Goal: Information Seeking & Learning: Learn about a topic

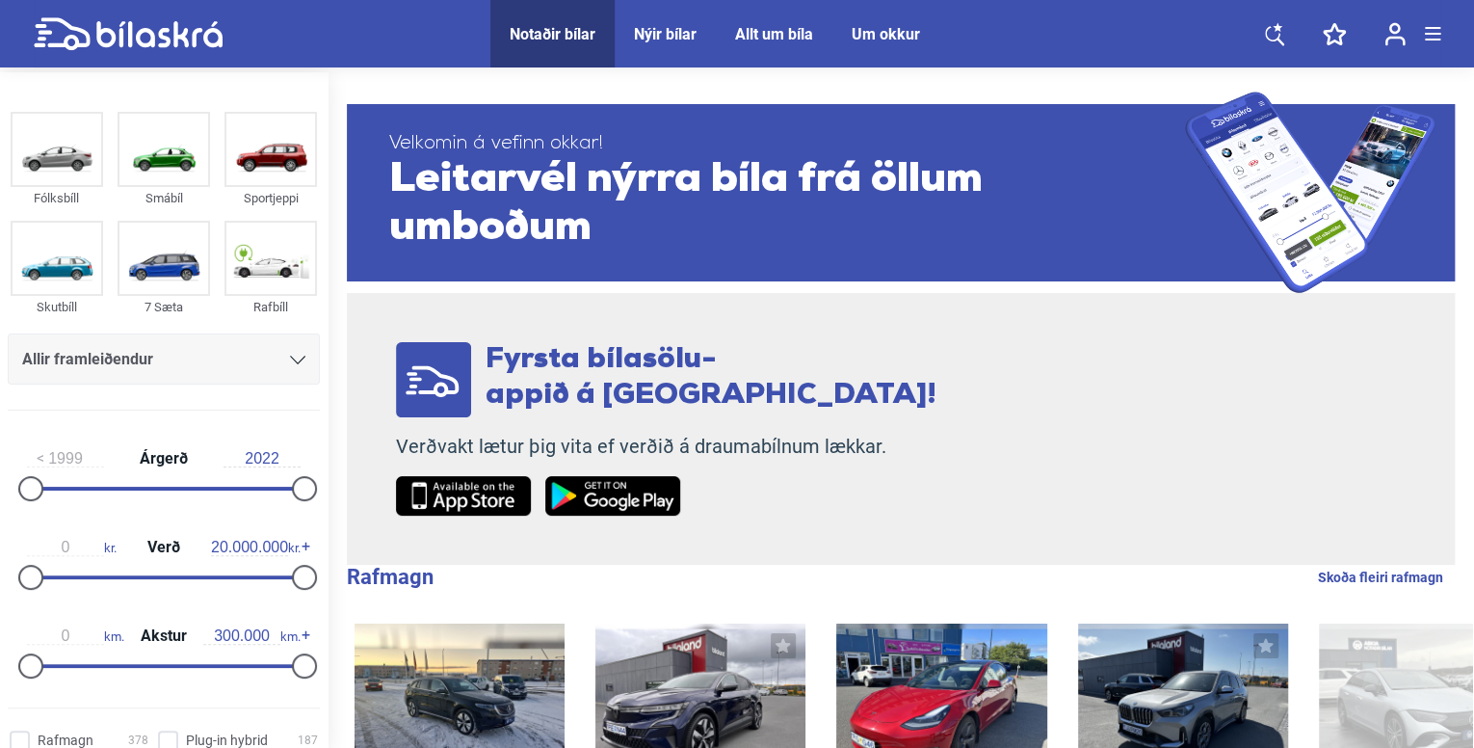
click at [290, 353] on div at bounding box center [297, 359] width 15 height 15
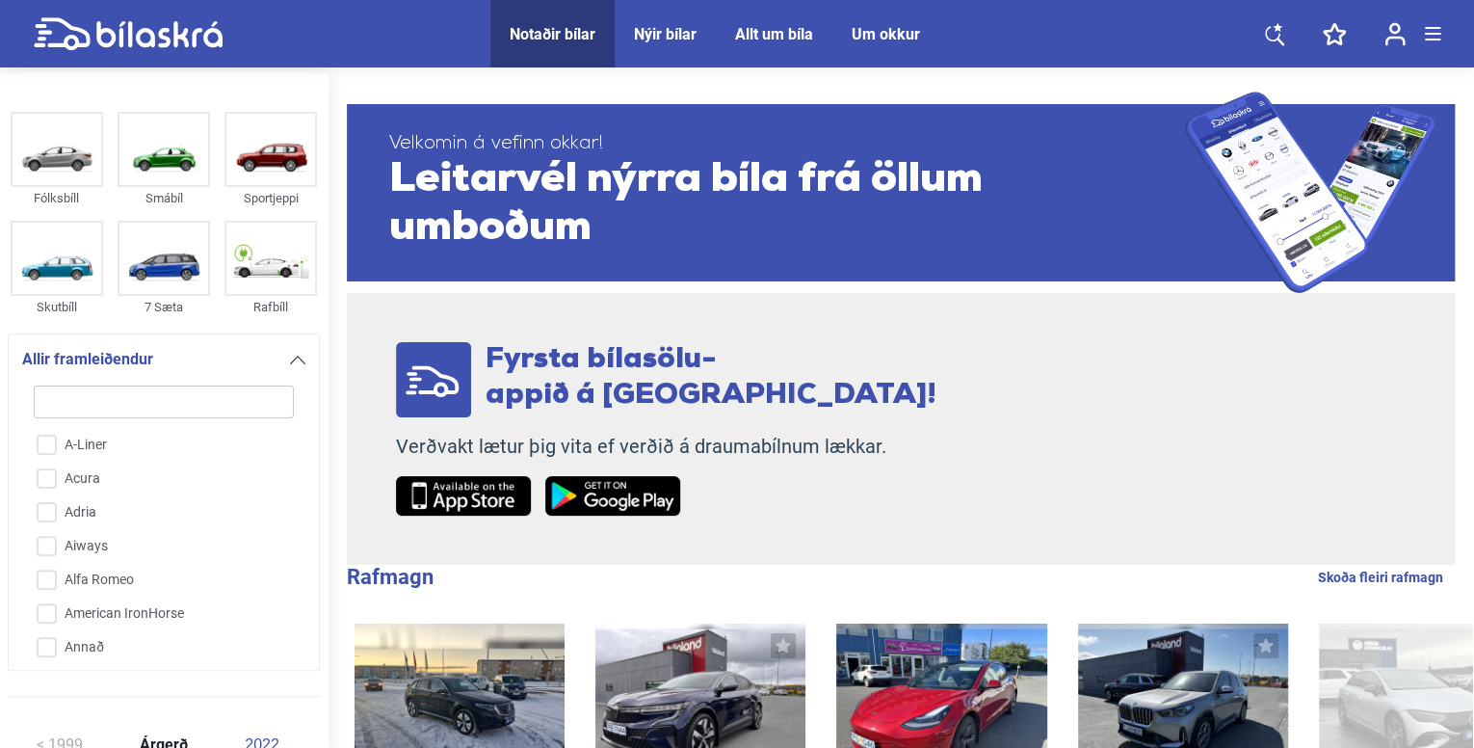
type input "n"
checkbox input "false"
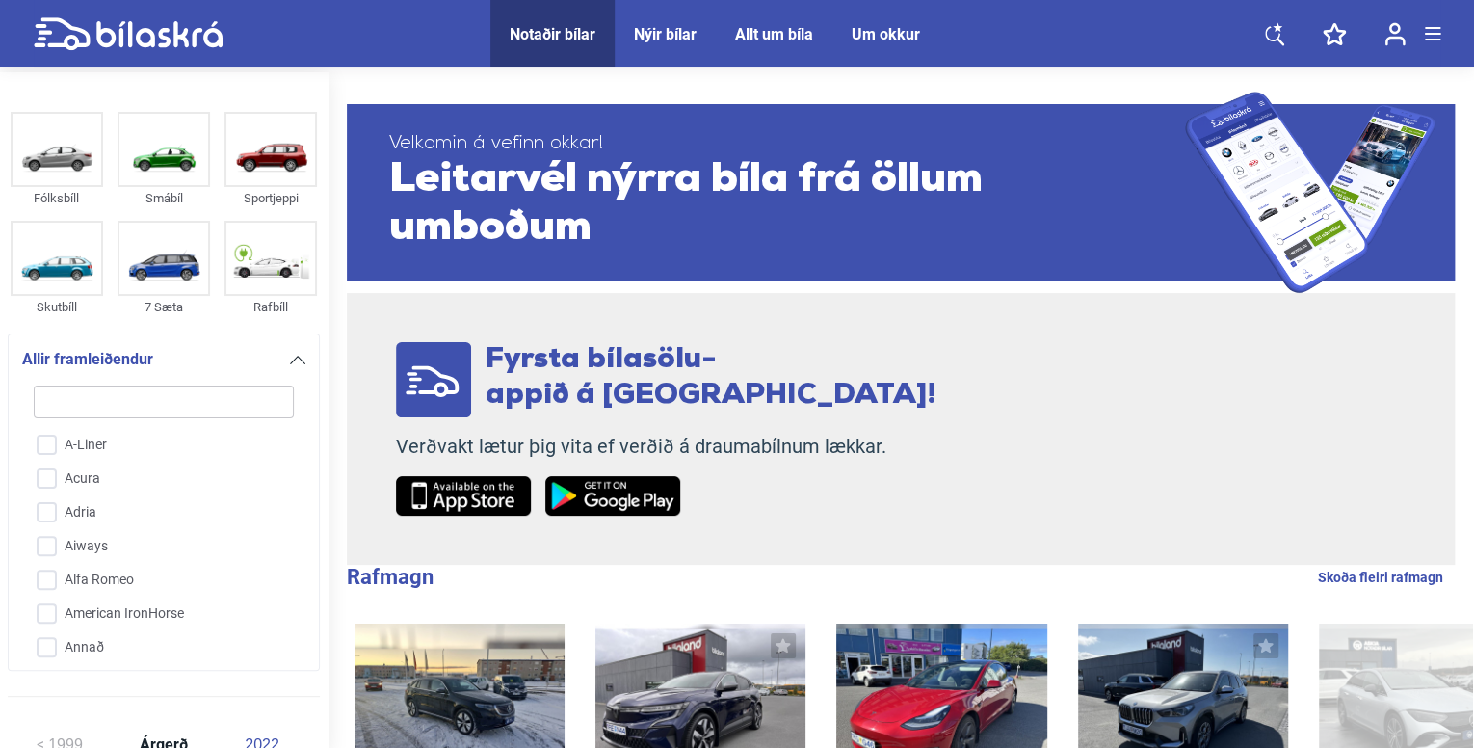
checkbox input "false"
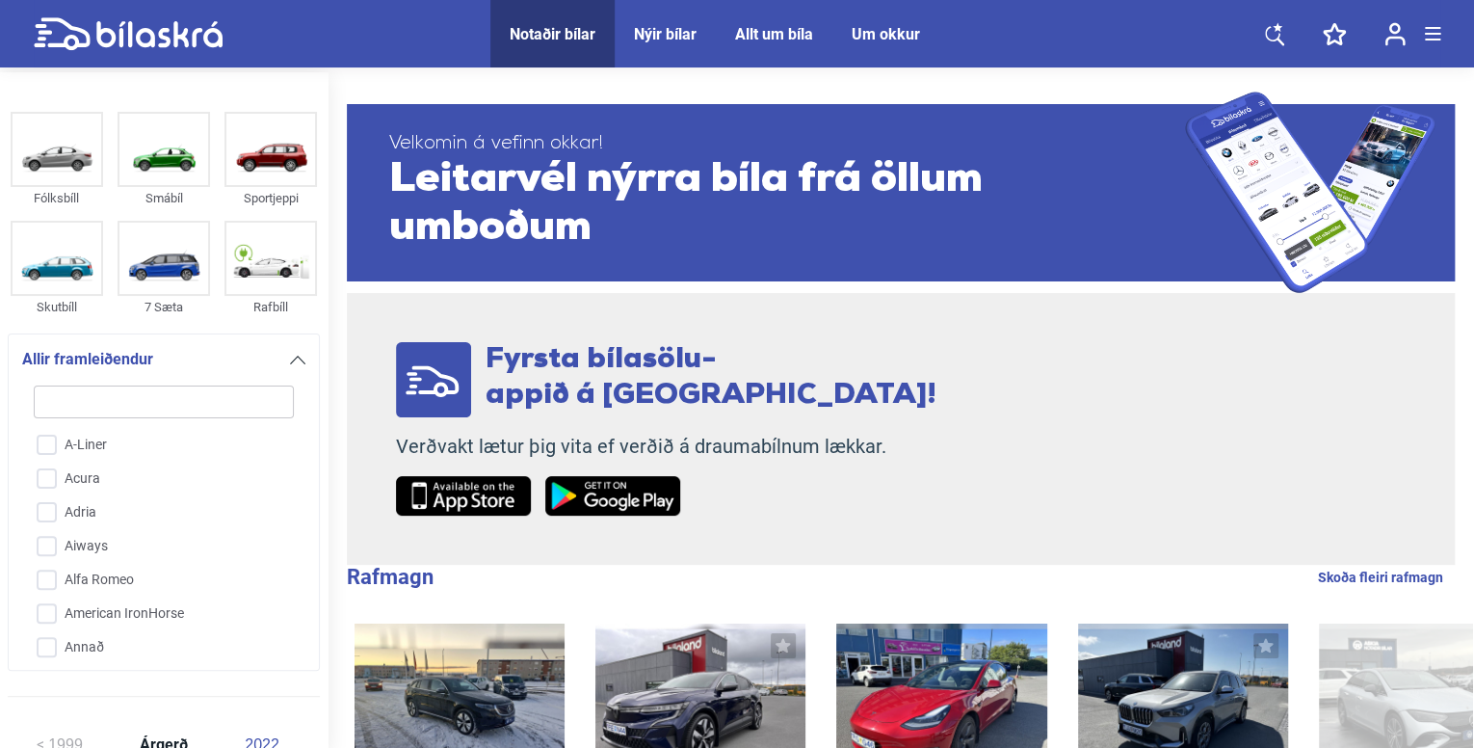
checkbox input "false"
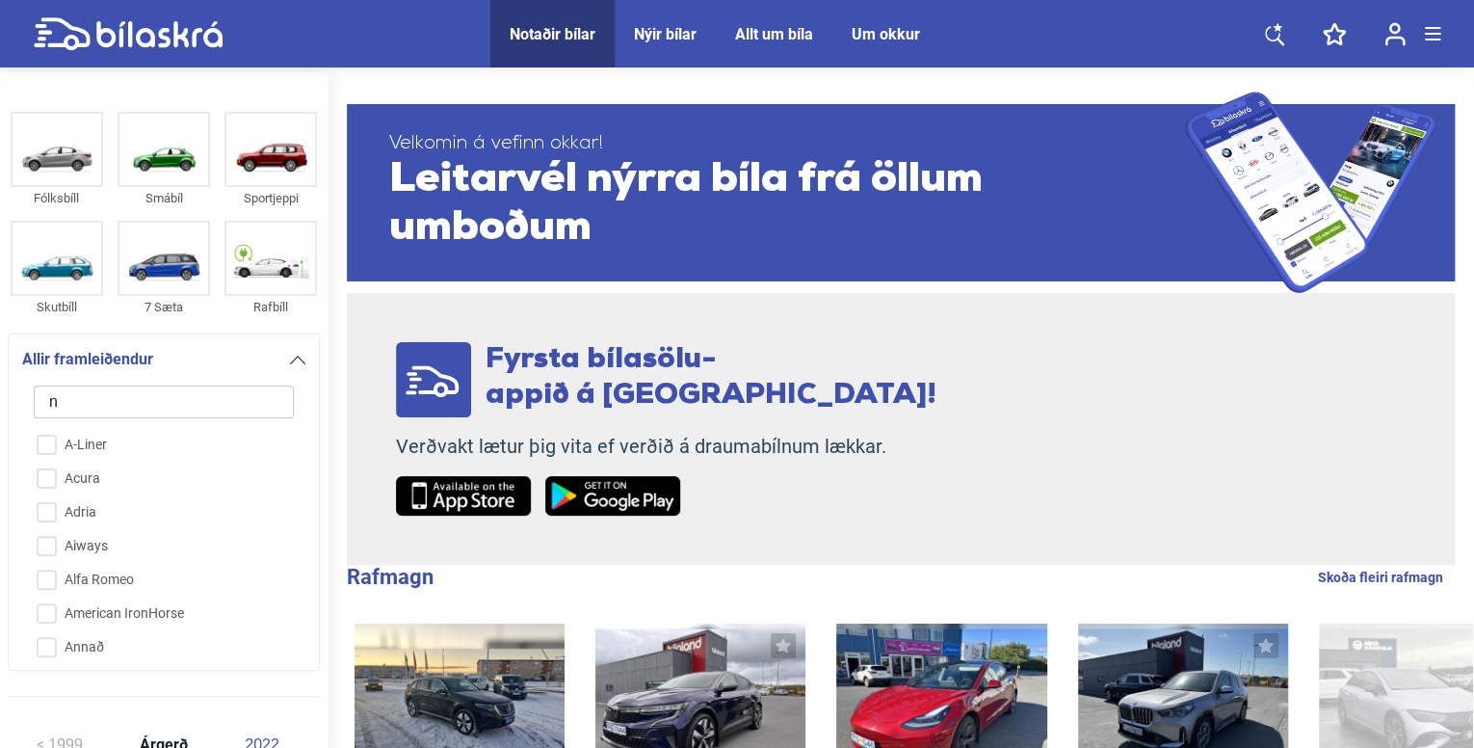
checkbox input "false"
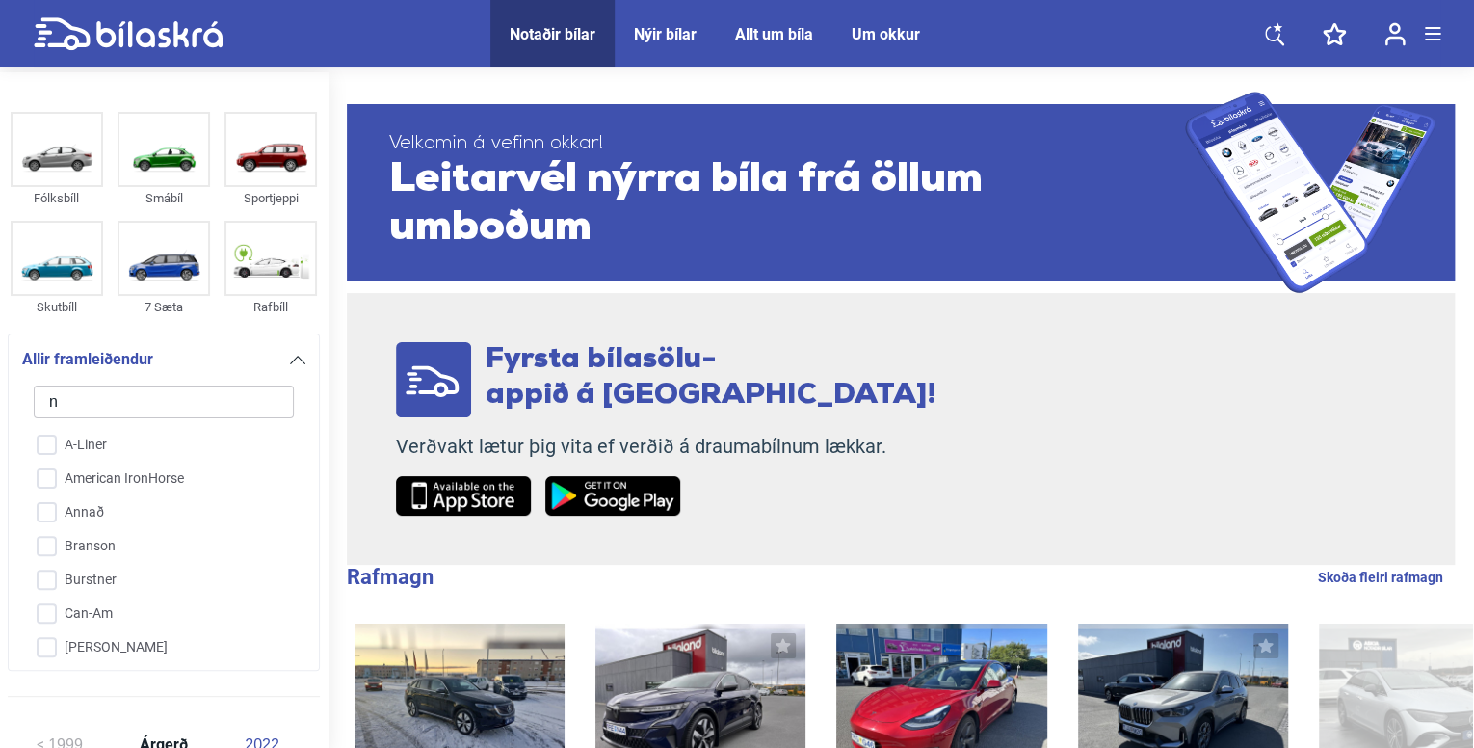
type input "ni"
checkbox input "false"
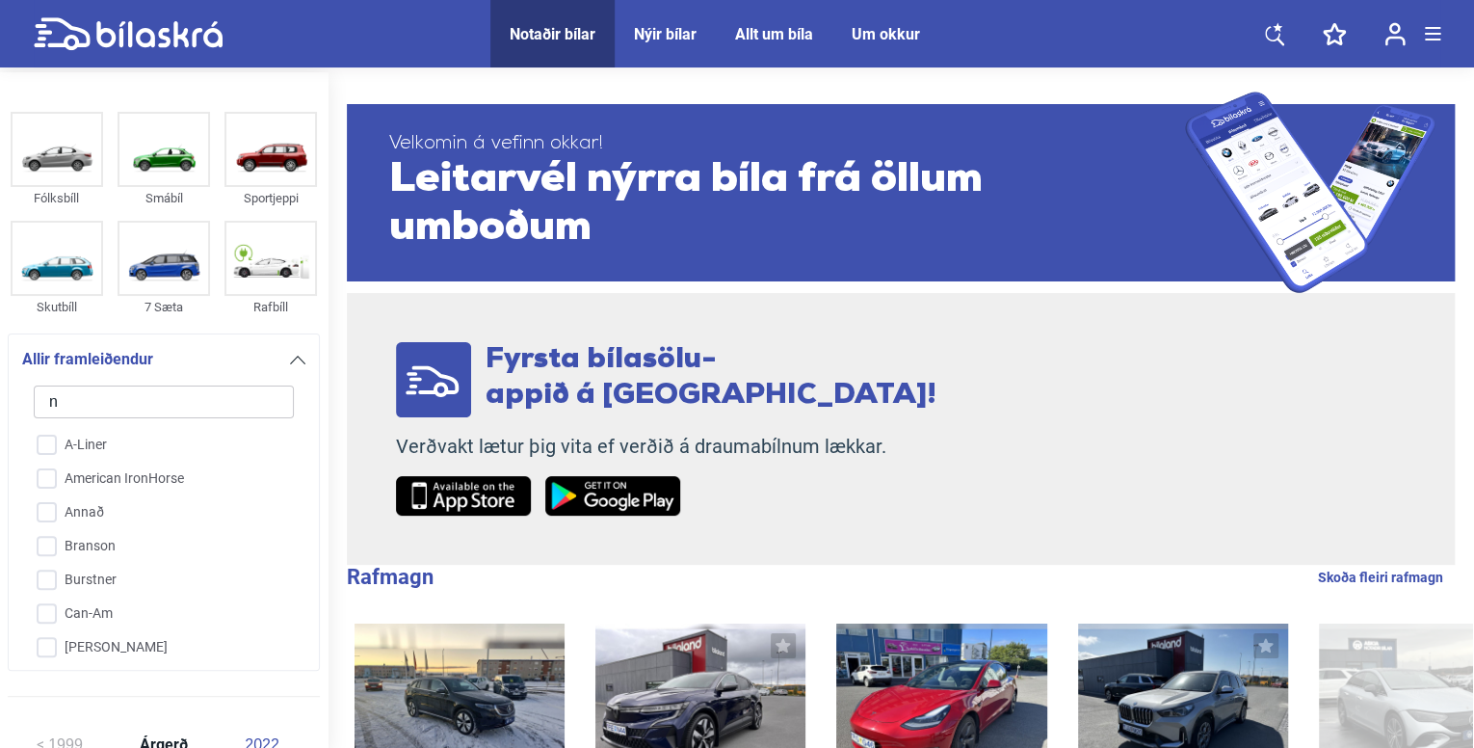
checkbox input "false"
type input "ni"
click at [54, 546] on input "Nissan" at bounding box center [151, 547] width 262 height 34
checkbox input "true"
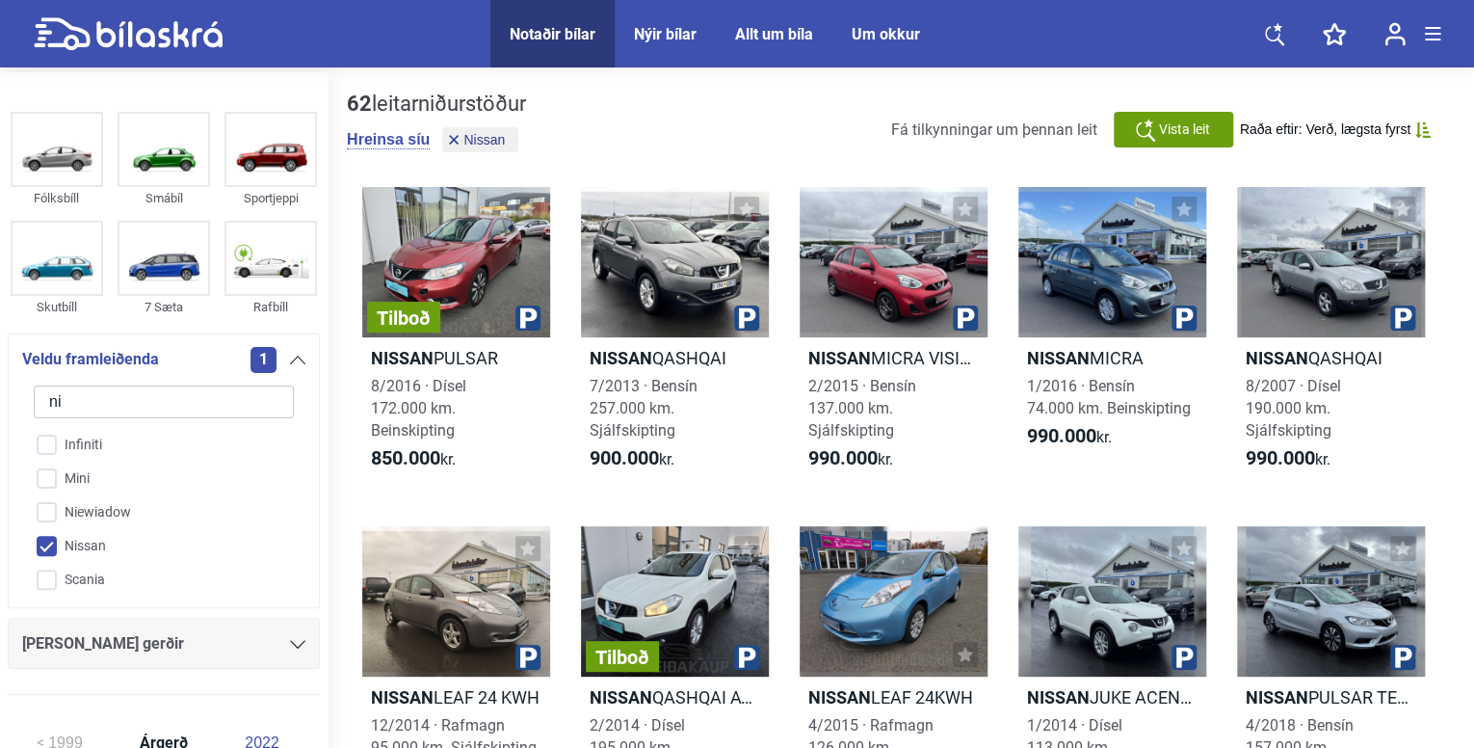
click at [315, 398] on div "Fólksbíll Smábíl Sportjeppi Skutbíll 7 Sæta Rafbíll Veldu framleiðenda 1 ni Inf…" at bounding box center [164, 408] width 328 height 604
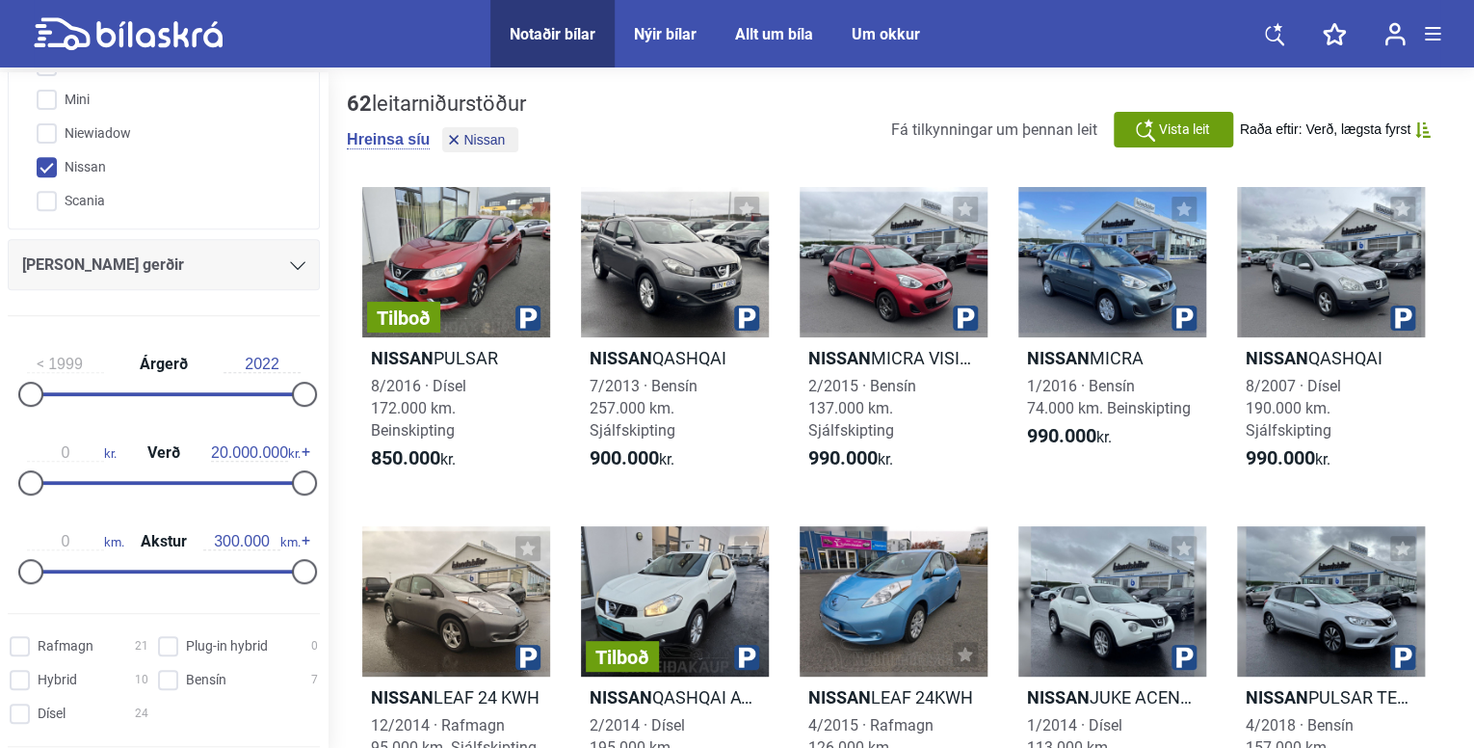
scroll to position [382, 0]
click at [291, 264] on icon at bounding box center [297, 262] width 15 height 9
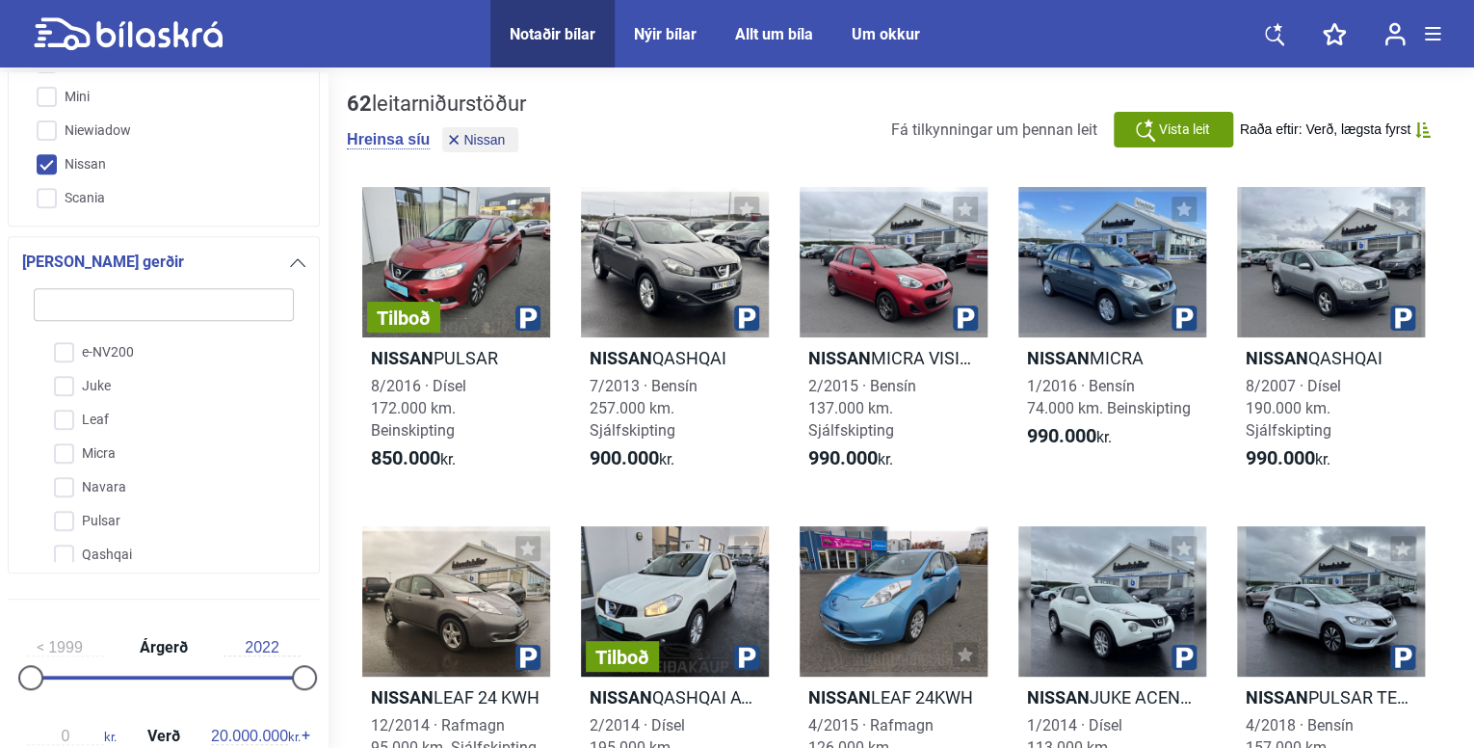
scroll to position [107, 0]
click at [62, 540] on input "X-Trail" at bounding box center [151, 545] width 262 height 34
checkbox input "true"
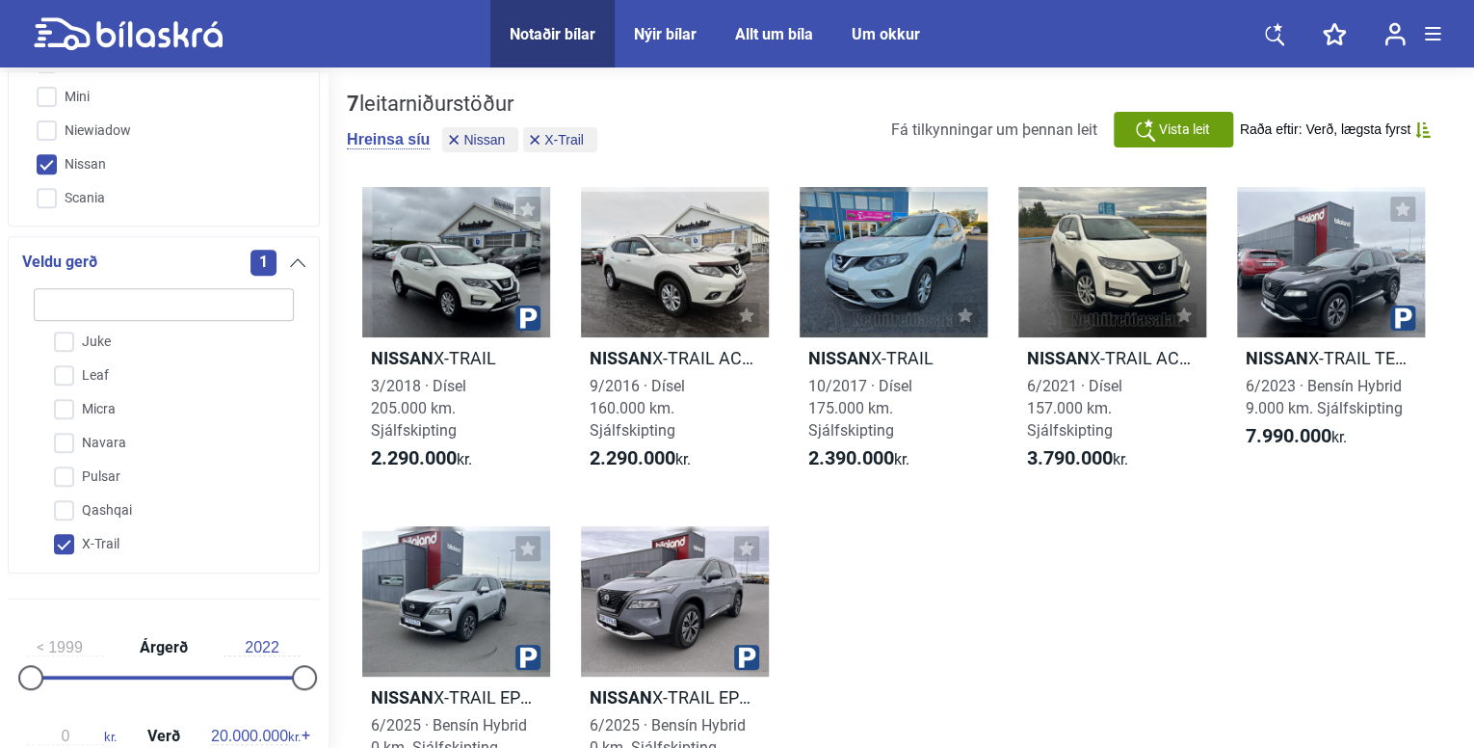
click at [305, 363] on div "Veldu gerð 1 Nissan Ariya e-NV200 Juke Leaf Micra Navara Pulsar Qashqai X-Trail" at bounding box center [164, 404] width 312 height 337
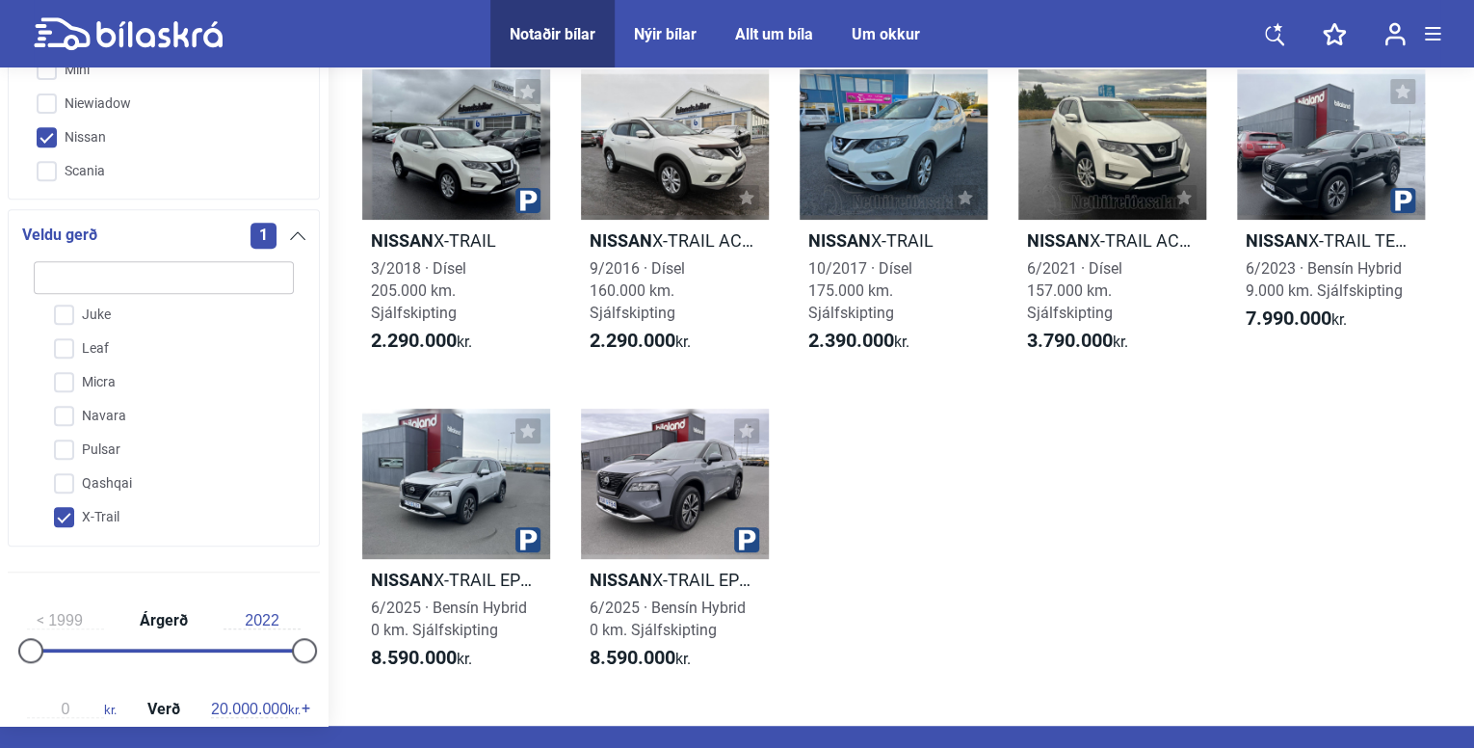
scroll to position [119, 0]
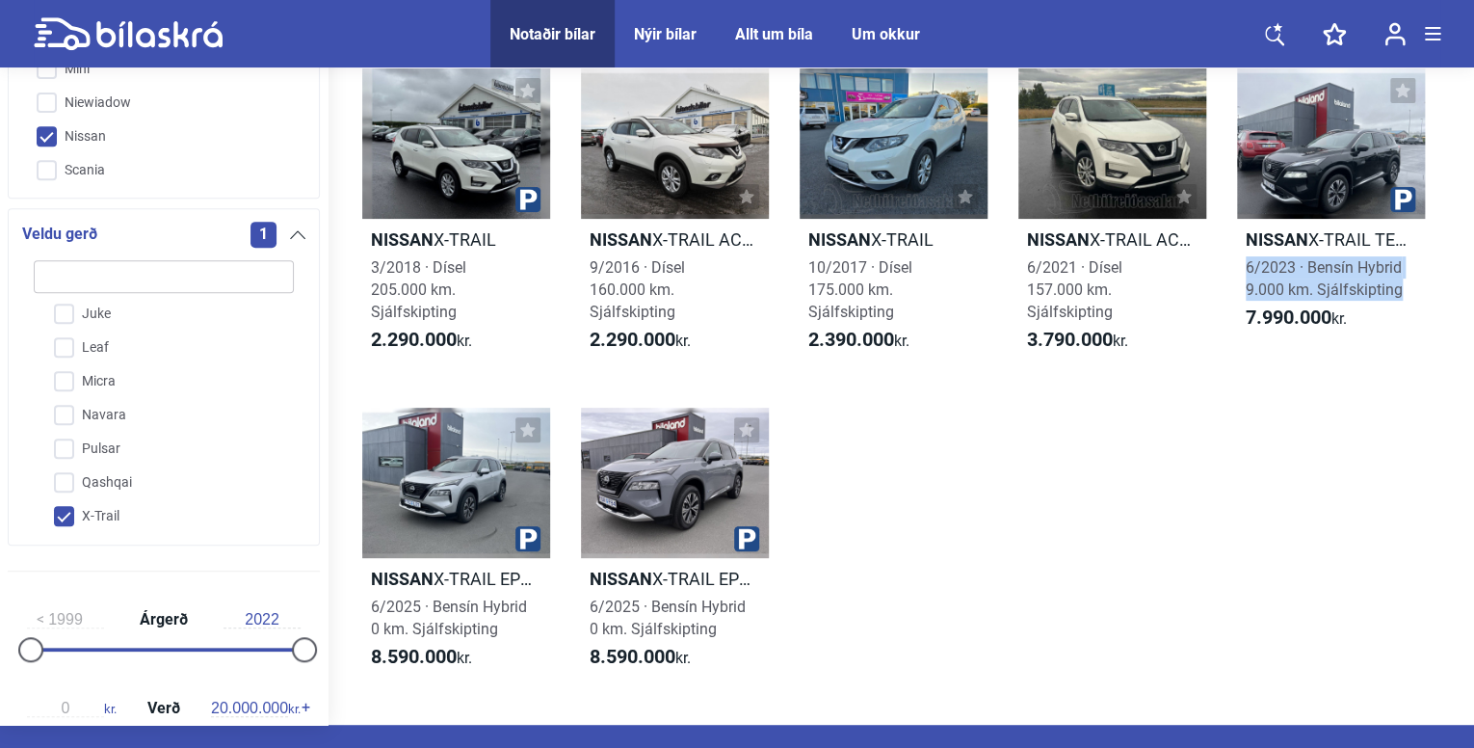
drag, startPoint x: 1469, startPoint y: 278, endPoint x: 1474, endPoint y: 255, distance: 22.7
click at [1474, 255] on html "Notaðir bílar Nýir bílar Allt um bíla Um okkur Notaðir bílar Nýir bílar Allt um…" at bounding box center [737, 501] width 1474 height 1240
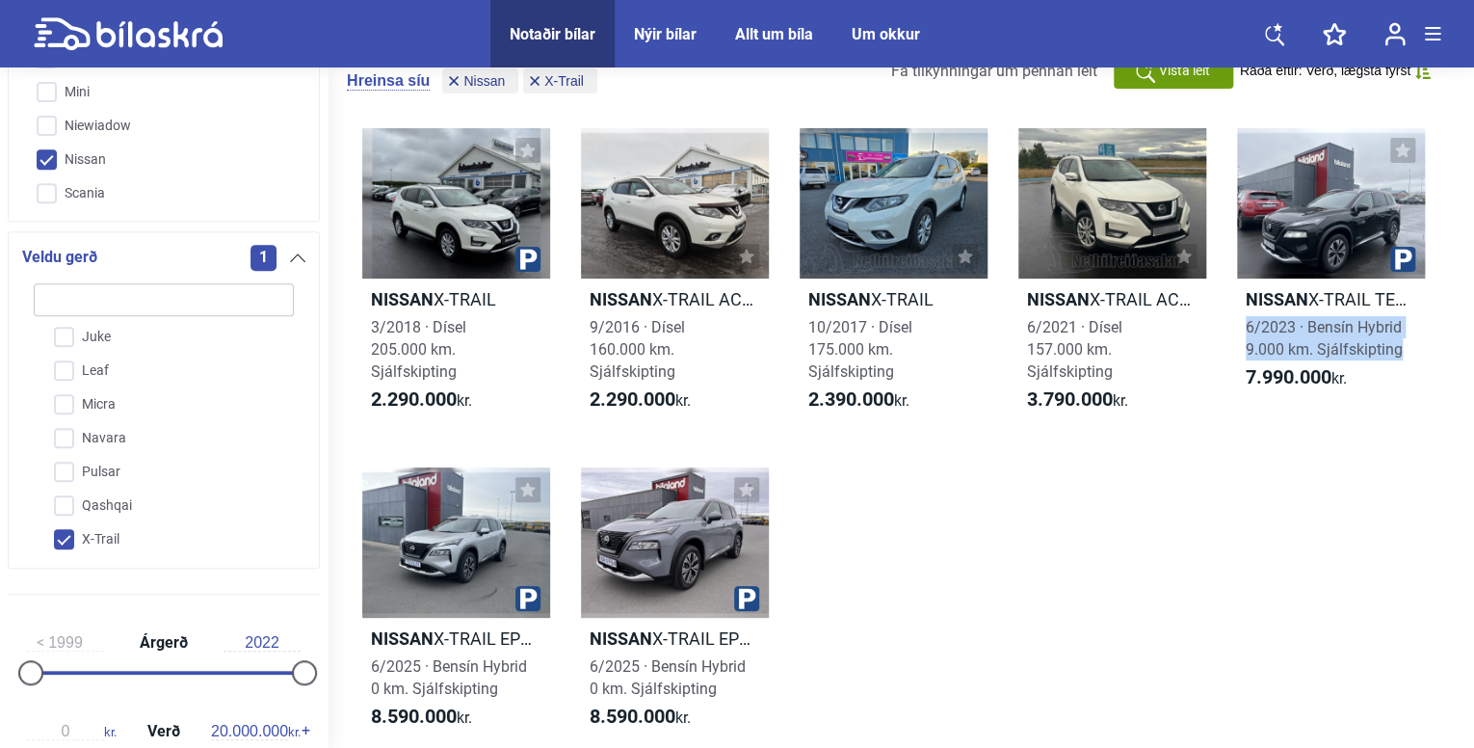
scroll to position [39, 0]
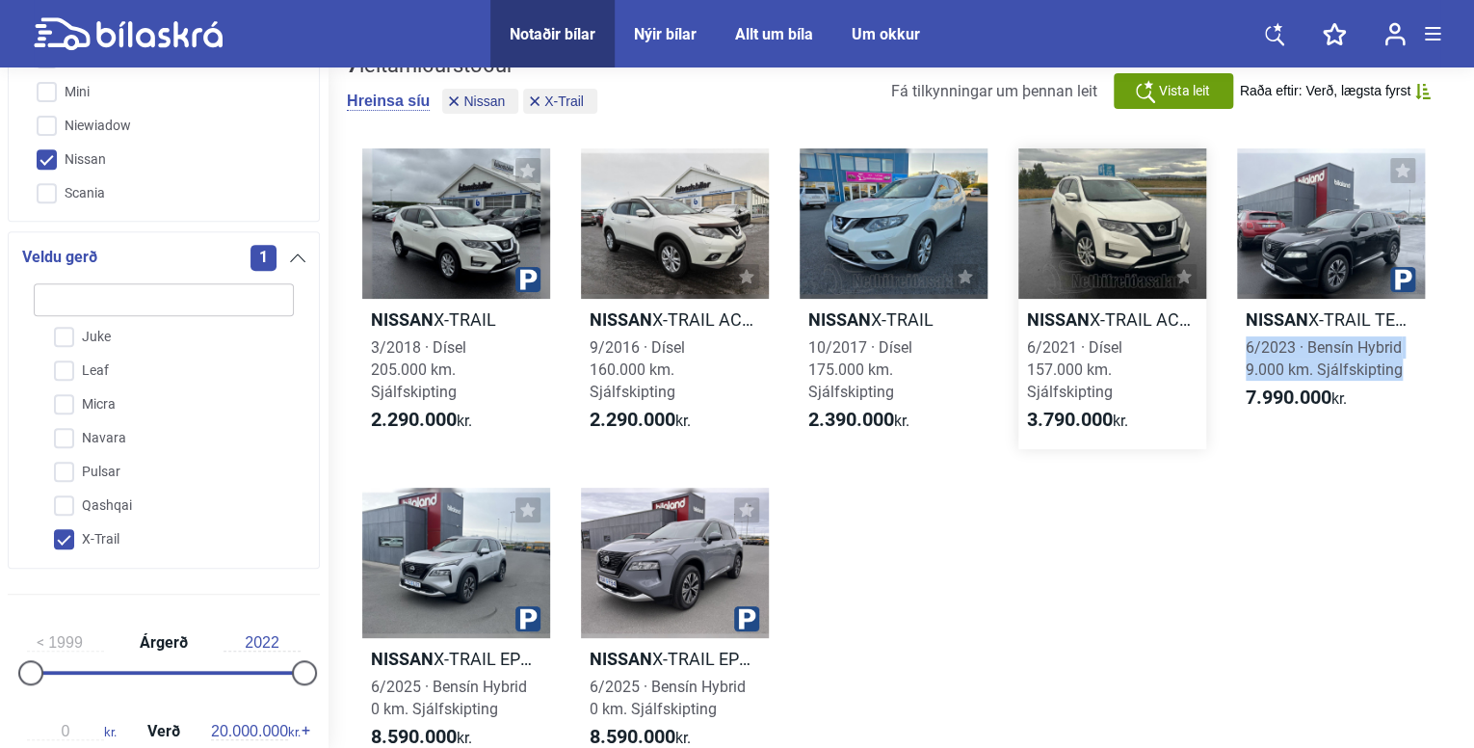
click at [1108, 262] on div at bounding box center [1113, 223] width 188 height 150
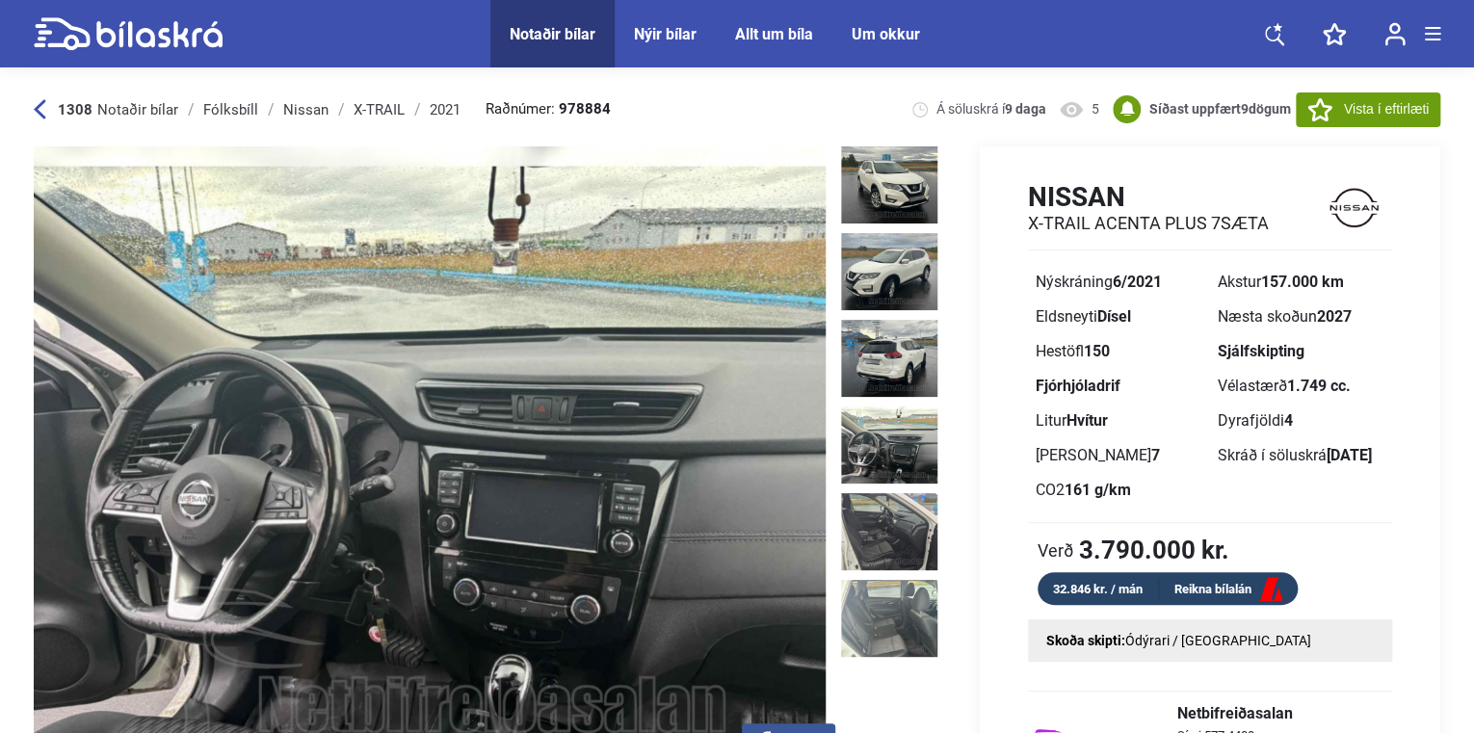
click at [913, 435] on img at bounding box center [889, 445] width 96 height 77
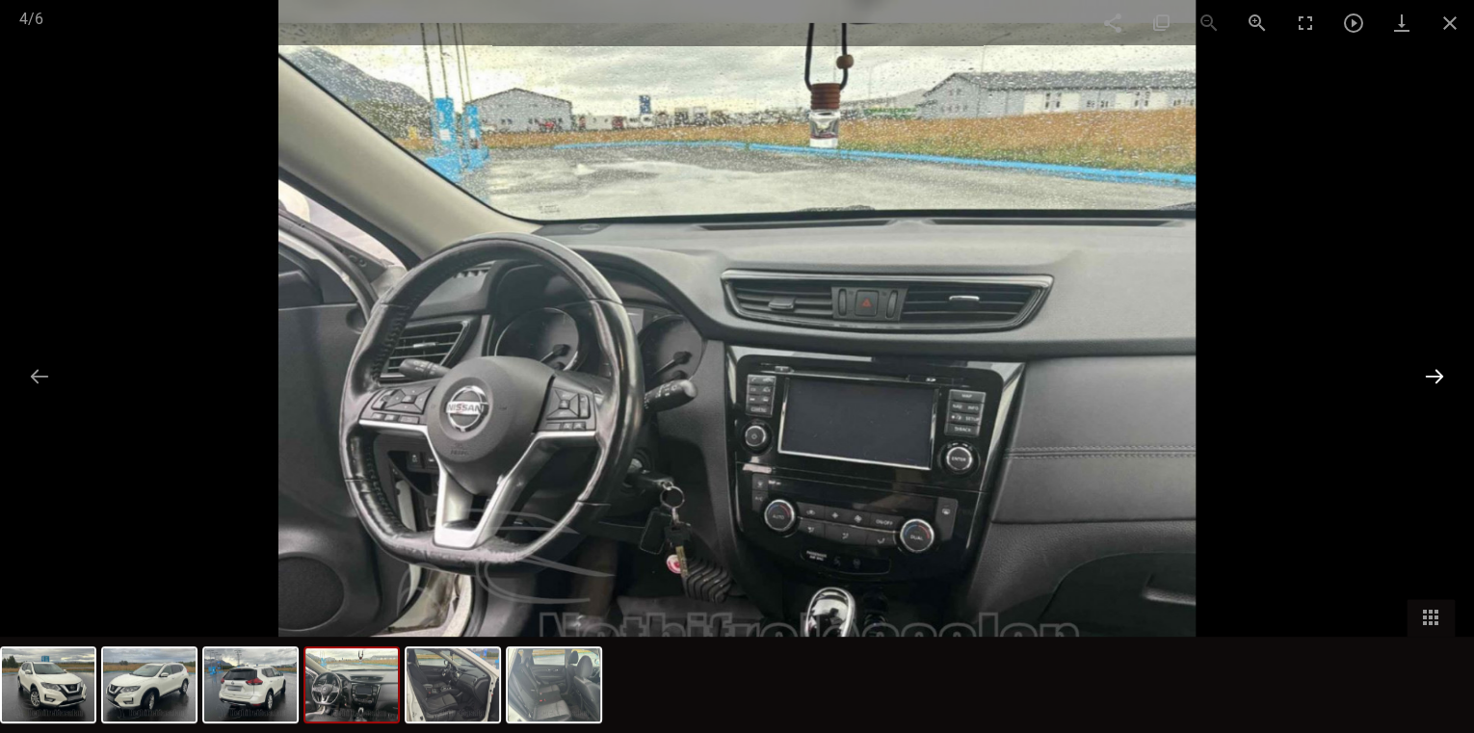
click at [1449, 374] on button at bounding box center [1435, 377] width 40 height 38
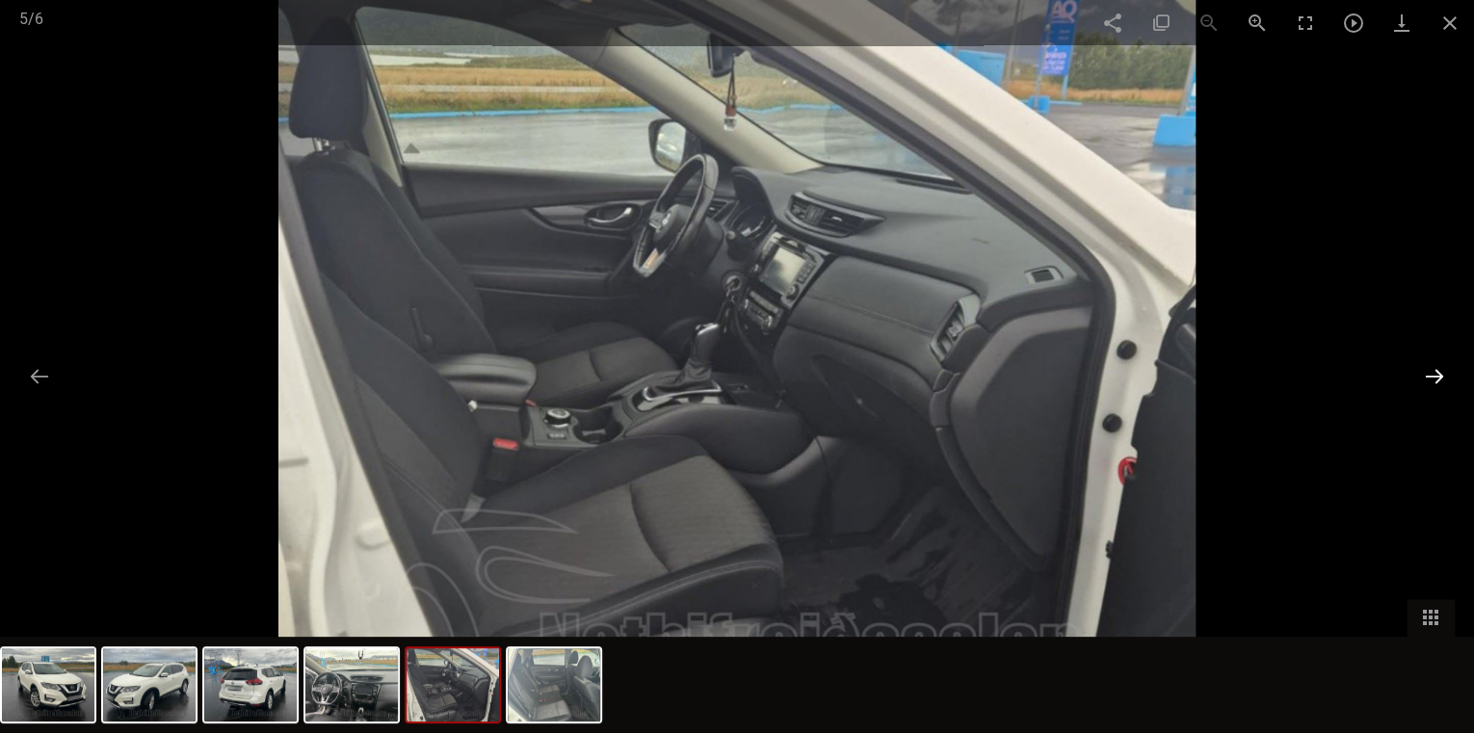
click at [1449, 374] on button at bounding box center [1435, 377] width 40 height 38
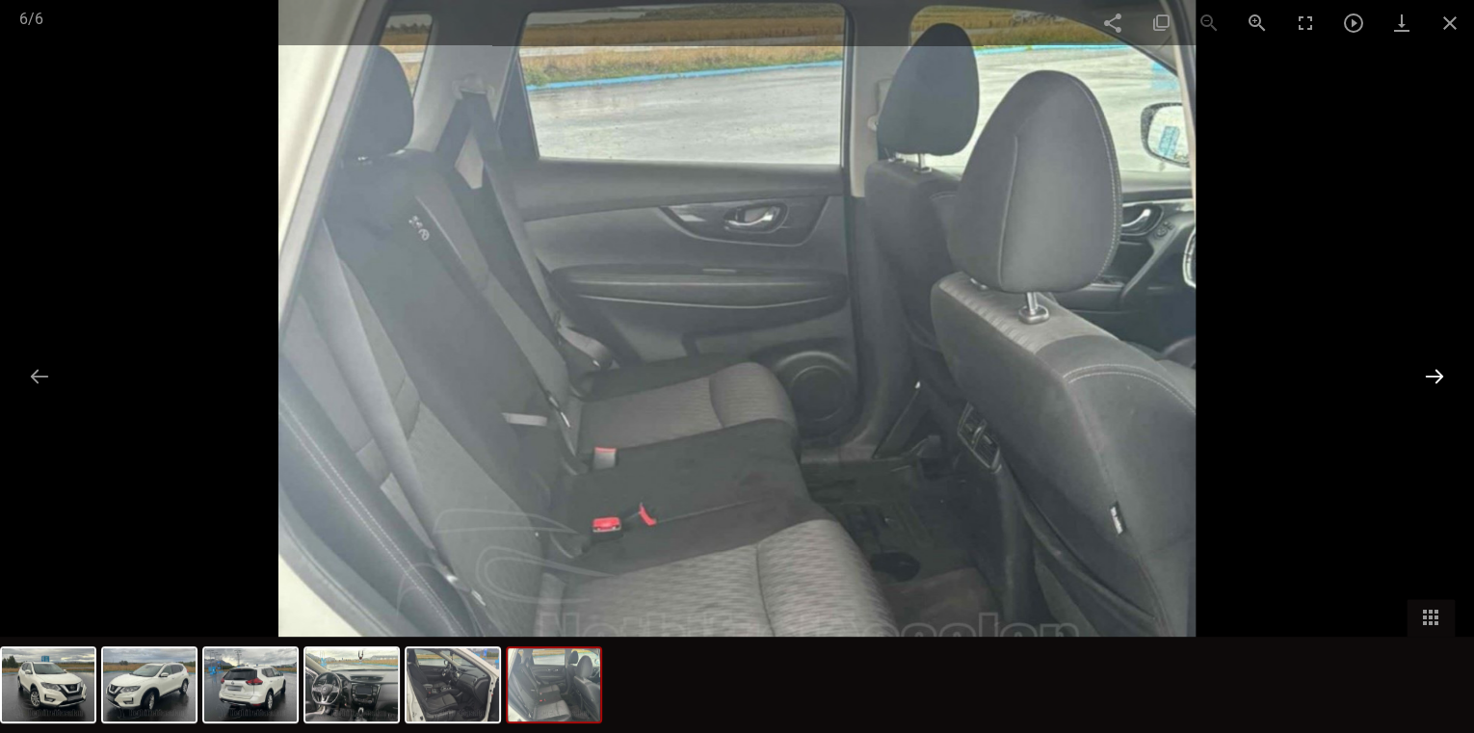
click at [1449, 374] on button at bounding box center [1435, 377] width 40 height 38
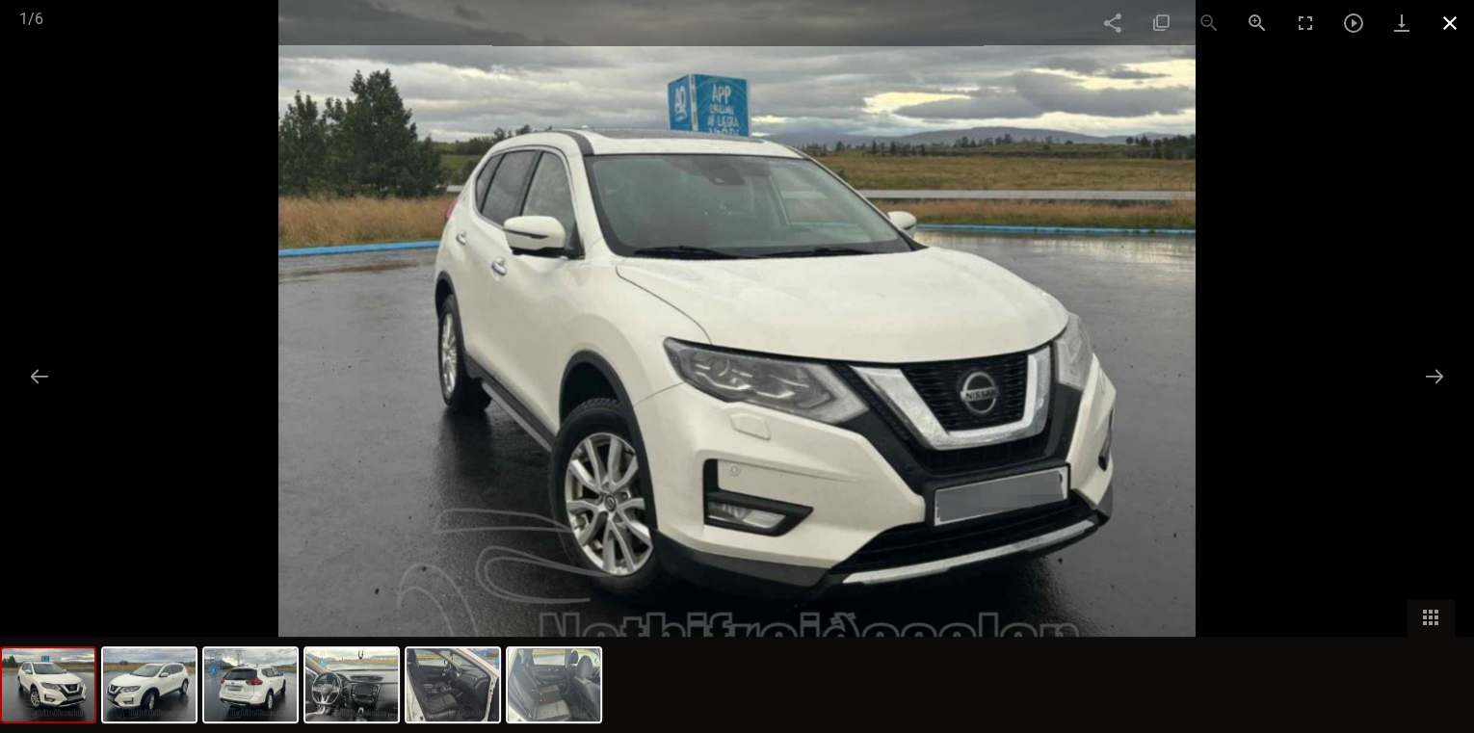
click at [1455, 25] on span at bounding box center [1450, 22] width 48 height 45
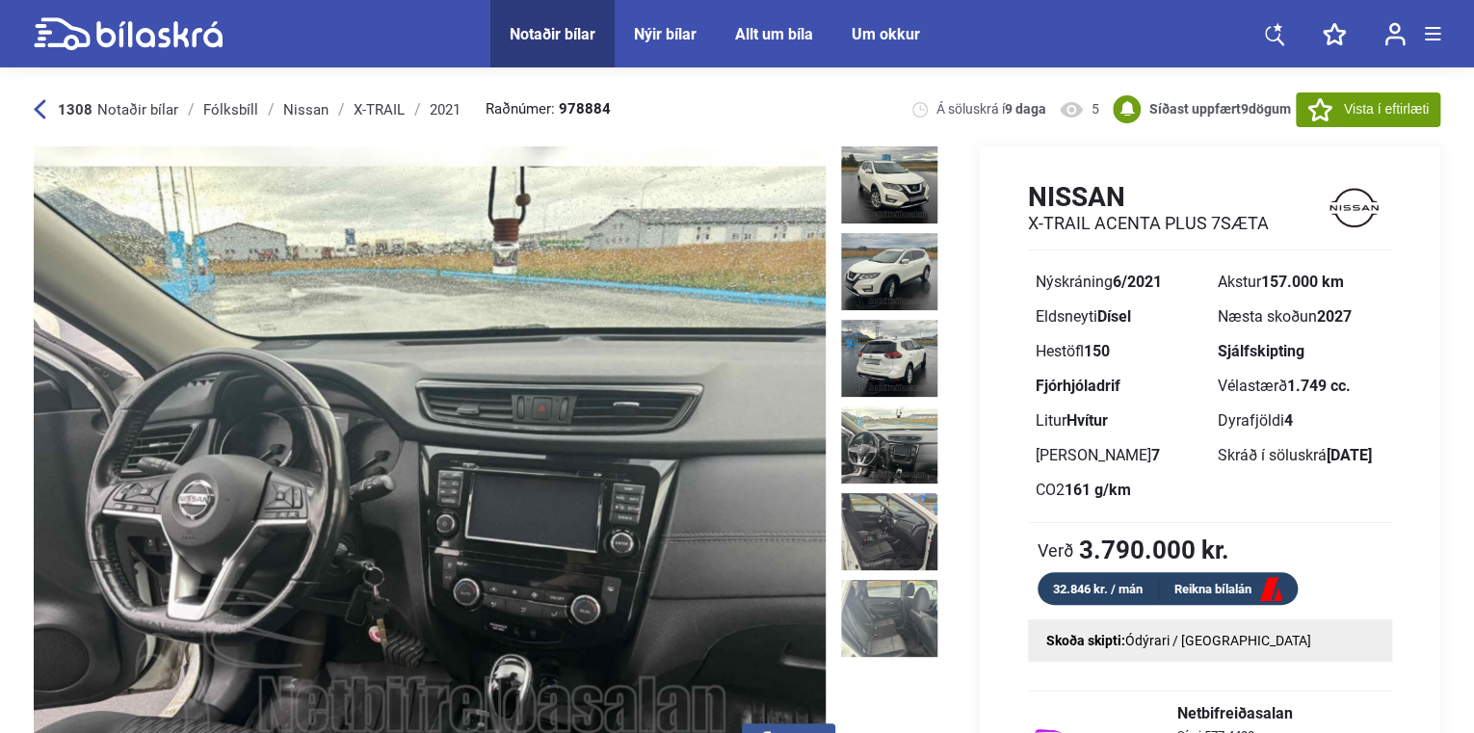
click at [1185, 579] on link "Reikna bílalán" at bounding box center [1228, 590] width 139 height 24
